Goal: Task Accomplishment & Management: Manage account settings

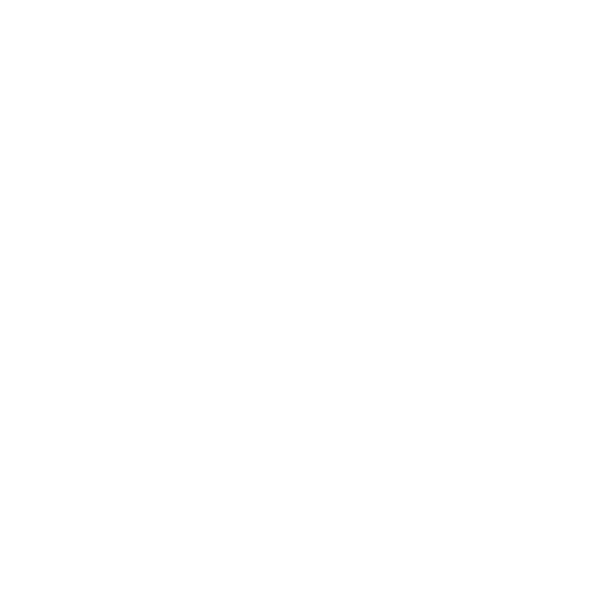
click at [0, 5] on html at bounding box center [302, 2] width 605 height 5
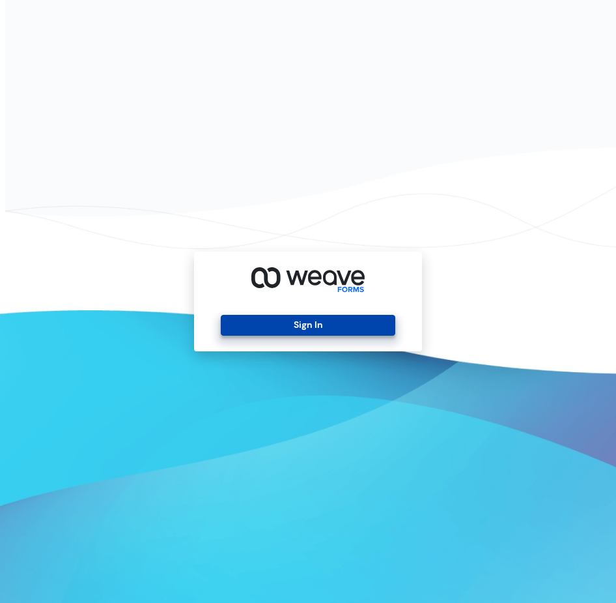
click at [365, 329] on button "Sign In" at bounding box center [308, 325] width 174 height 21
